Goal: Task Accomplishment & Management: Complete application form

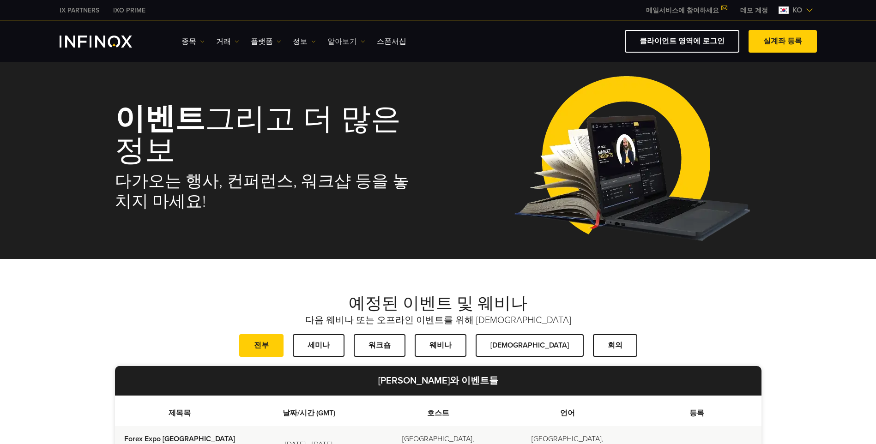
click at [338, 39] on link "알아보기" at bounding box center [346, 41] width 38 height 11
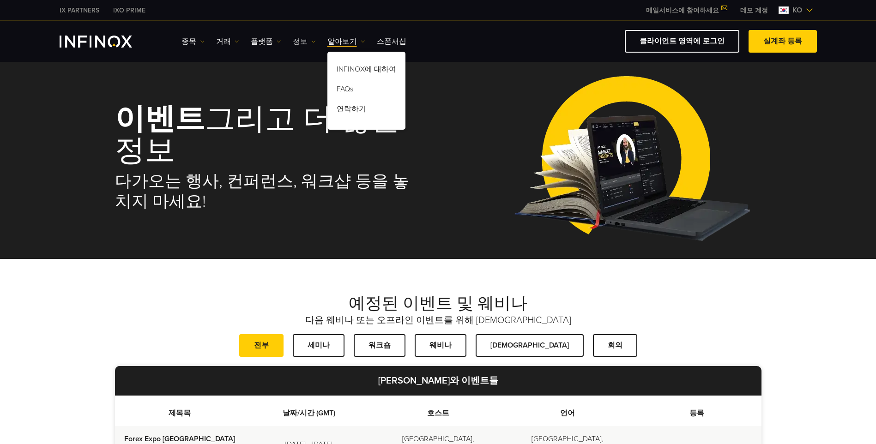
click at [293, 39] on link "정보" at bounding box center [304, 41] width 23 height 11
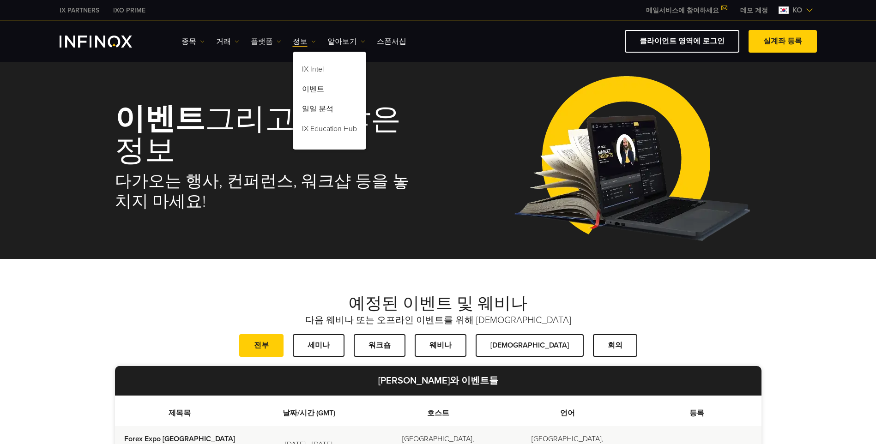
click at [262, 37] on link "플랫폼" at bounding box center [266, 41] width 30 height 11
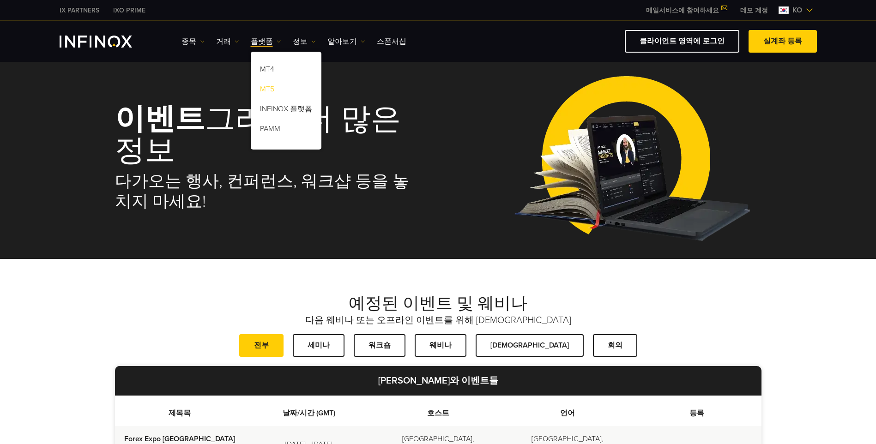
click at [260, 88] on link "MT5" at bounding box center [286, 91] width 71 height 20
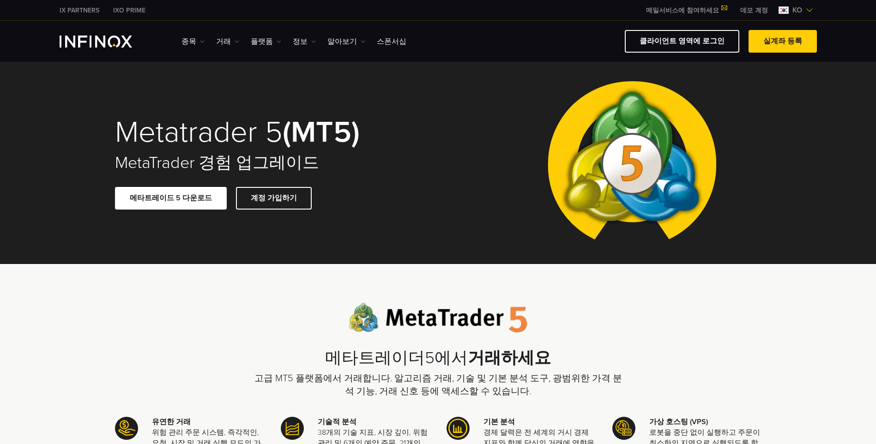
click at [756, 9] on link "데모 계정" at bounding box center [754, 11] width 42 height 10
